Goal: Complete application form

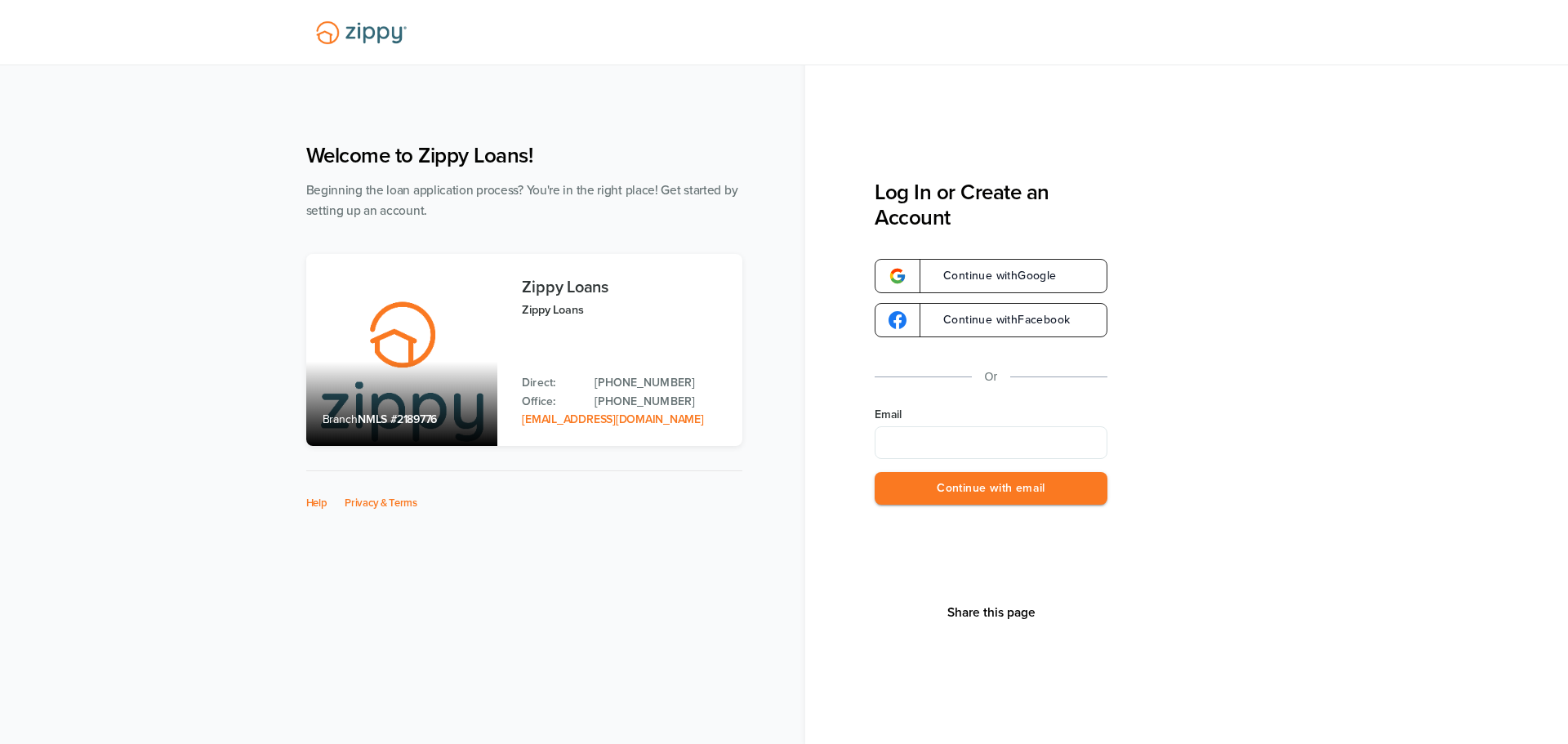
type input "**********"
click at [978, 486] on button "Continue with email" at bounding box center [991, 488] width 233 height 33
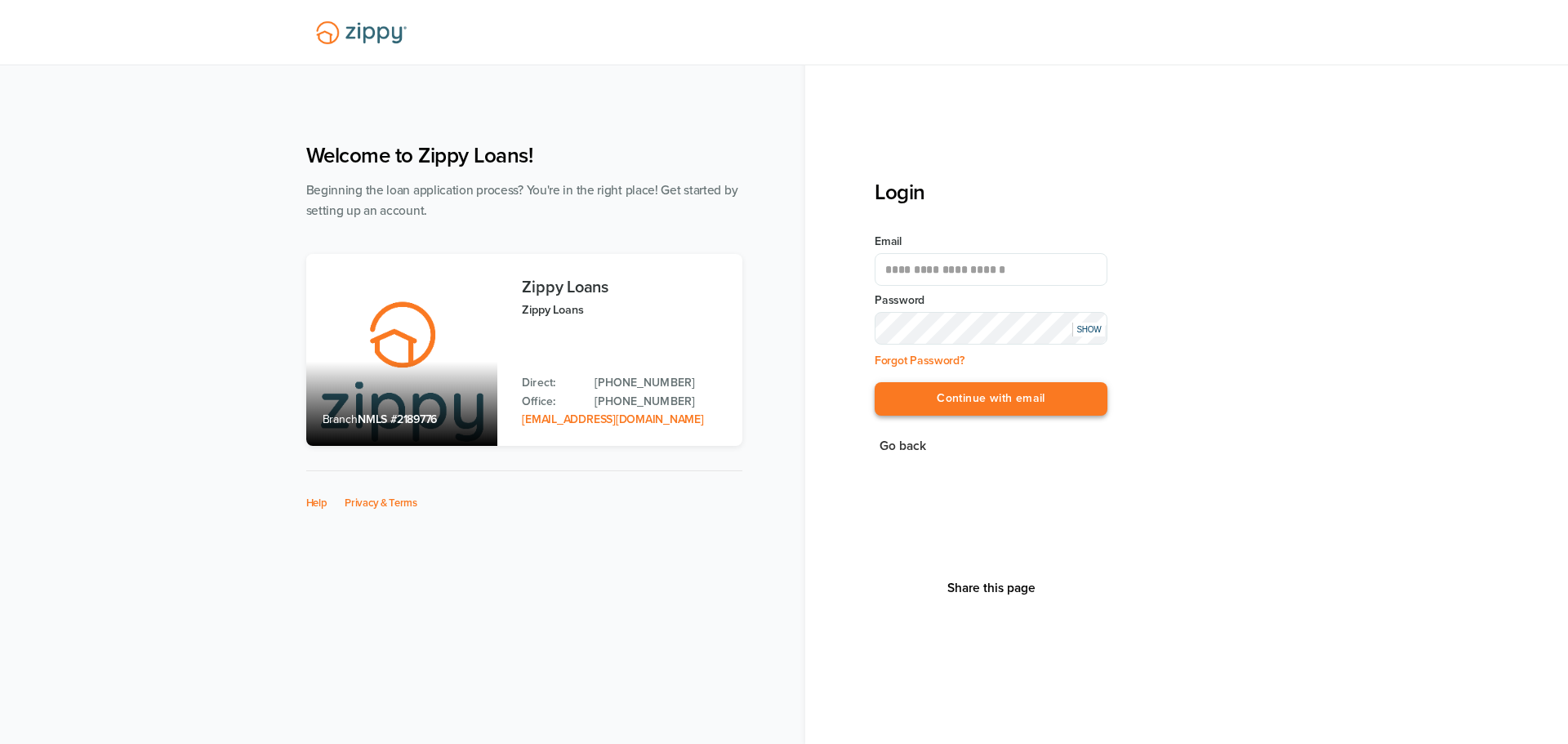
click at [1029, 413] on button "Continue with email" at bounding box center [991, 399] width 233 height 33
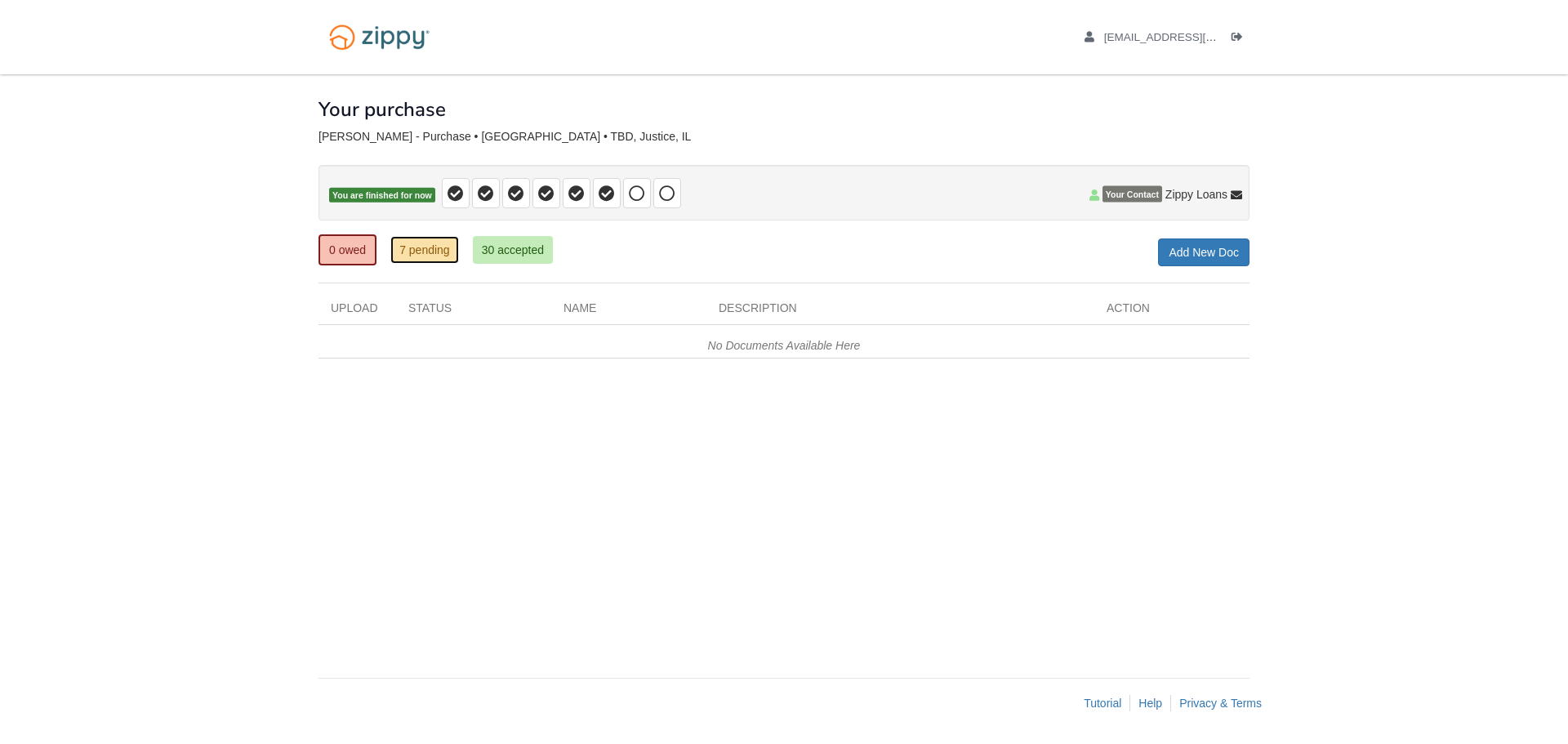
click at [405, 256] on link "7 pending" at bounding box center [425, 250] width 69 height 28
